Goal: Transaction & Acquisition: Purchase product/service

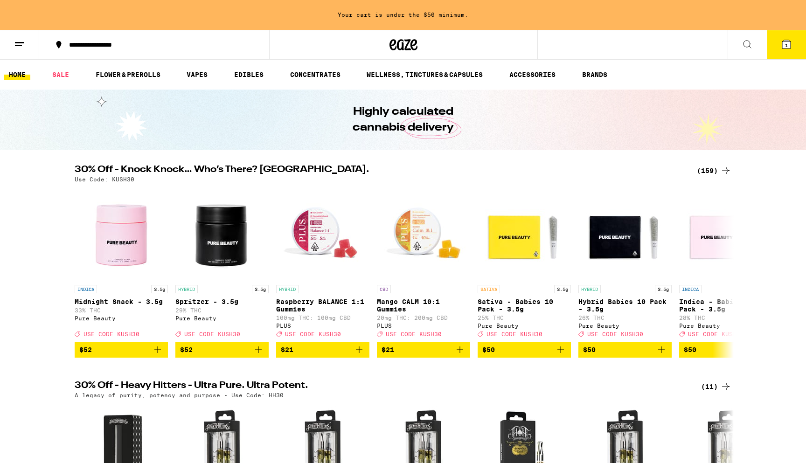
click at [707, 172] on div "(159)" at bounding box center [714, 170] width 35 height 11
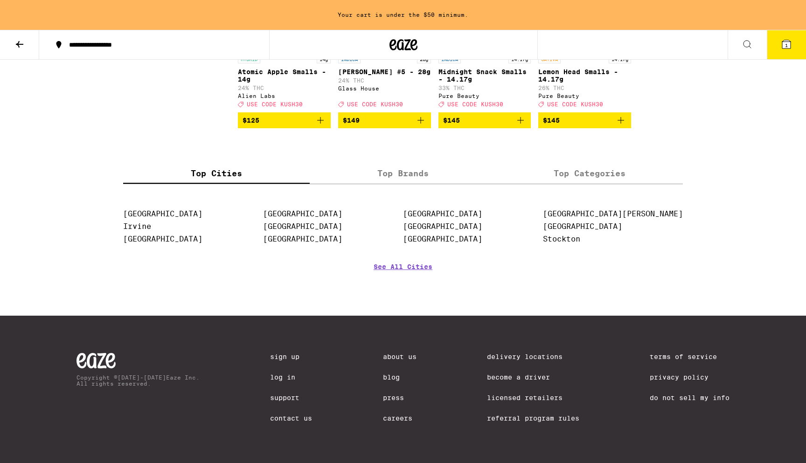
scroll to position [5799, 0]
